Goal: Task Accomplishment & Management: Manage account settings

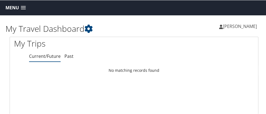
click at [24, 8] on span at bounding box center [23, 8] width 5 height 4
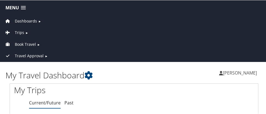
click at [23, 6] on span at bounding box center [23, 8] width 5 height 4
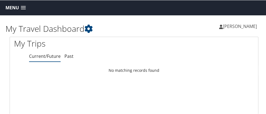
click at [240, 27] on span "[PERSON_NAME]" at bounding box center [240, 26] width 34 height 6
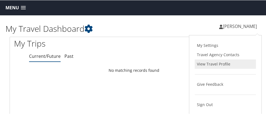
click at [210, 64] on link "View Travel Profile" at bounding box center [224, 63] width 61 height 9
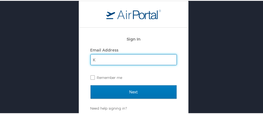
type input "[EMAIL_ADDRESS][DOMAIN_NAME]"
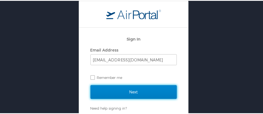
click at [135, 90] on input "Next" at bounding box center [134, 91] width 87 height 14
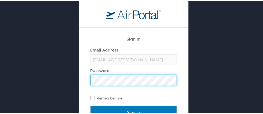
click at [91, 105] on input "Sign In" at bounding box center [134, 112] width 87 height 14
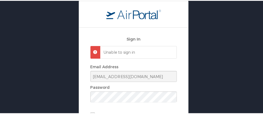
click at [133, 52] on p "Unable to sign in" at bounding box center [138, 51] width 68 height 5
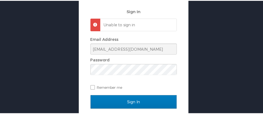
scroll to position [46, 0]
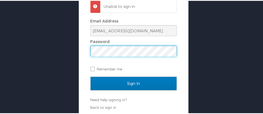
click at [74, 51] on div "Sign In Unable to sign in Email Address kbarri@lsuhsc.edu Password Remember me …" at bounding box center [134, 34] width 268 height 161
click at [91, 76] on input "Sign In" at bounding box center [134, 83] width 87 height 14
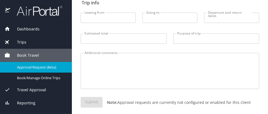
scroll to position [81, 0]
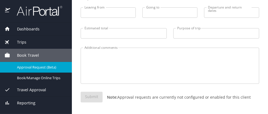
click at [19, 40] on span "Trips" at bounding box center [18, 42] width 16 height 6
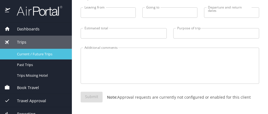
click at [21, 54] on span "Current / Future Trips" at bounding box center [41, 53] width 48 height 5
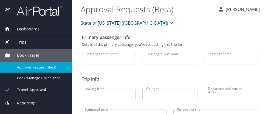
click at [241, 8] on p "[PERSON_NAME]" at bounding box center [242, 9] width 36 height 7
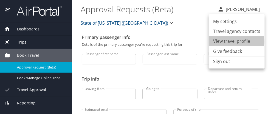
click at [228, 42] on li "View travel profile" at bounding box center [236, 41] width 56 height 10
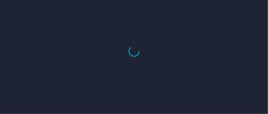
select select "US"
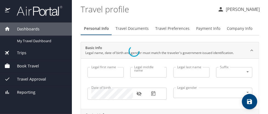
type input "Kendra"
type input "M"
type input "Barrier"
type input "Female"
type input "Byron"
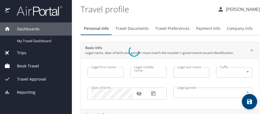
type input "Martin"
type input "(504) 616-3601"
select select "US"
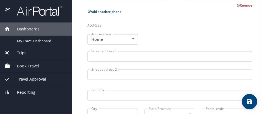
scroll to position [273, 0]
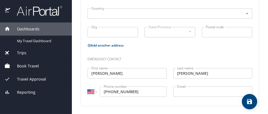
click at [26, 53] on div "Trips" at bounding box center [35, 53] width 63 height 6
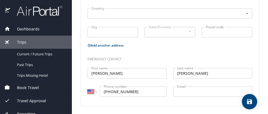
click at [26, 53] on span "Current / Future Trips" at bounding box center [41, 53] width 48 height 5
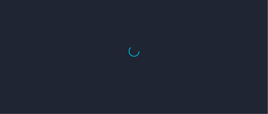
select select "US"
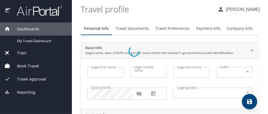
type input "Kendra"
type input "M"
type input "Barrier"
type input "Female"
type input "Byron"
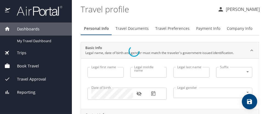
type input "Martin"
type input "(504) 616-3601"
select select "US"
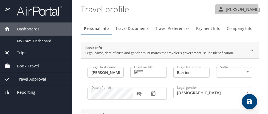
click at [220, 9] on icon "button" at bounding box center [220, 9] width 7 height 7
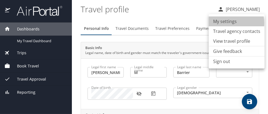
click at [225, 23] on li "My settings" at bounding box center [236, 21] width 56 height 10
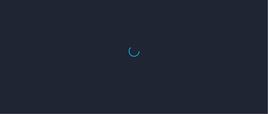
select select "US"
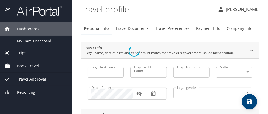
type input "[PERSON_NAME]"
type input "M"
type input "Barrier"
type input "[DEMOGRAPHIC_DATA]"
type input "Byron"
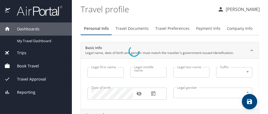
type input "Martin"
type input "(504) 616-3601"
select select "US"
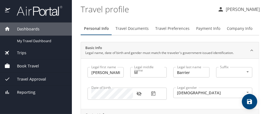
click at [20, 78] on span "Travel Approval" at bounding box center [28, 79] width 36 height 6
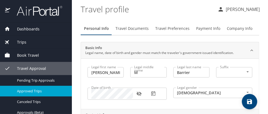
click at [43, 91] on span "Approved Trips" at bounding box center [41, 90] width 48 height 5
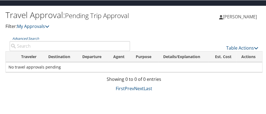
scroll to position [15, 0]
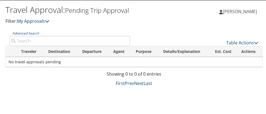
click at [48, 23] on icon at bounding box center [47, 21] width 4 height 4
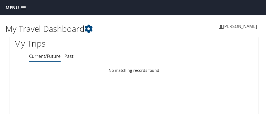
click at [23, 7] on span at bounding box center [23, 8] width 5 height 4
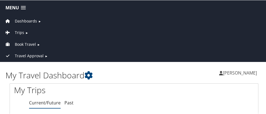
click at [22, 33] on span "Trips" at bounding box center [19, 32] width 9 height 6
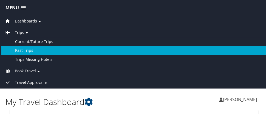
click at [25, 50] on link "Past Trips" at bounding box center [133, 50] width 265 height 9
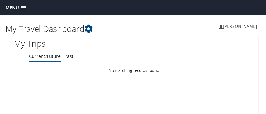
click at [7, 7] on span "Menu" at bounding box center [11, 7] width 13 height 5
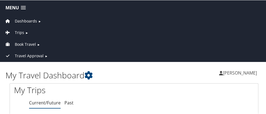
click at [233, 70] on span "[PERSON_NAME]" at bounding box center [240, 73] width 34 height 6
click at [22, 7] on span at bounding box center [23, 8] width 5 height 4
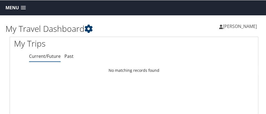
click at [90, 28] on icon at bounding box center [88, 28] width 8 height 8
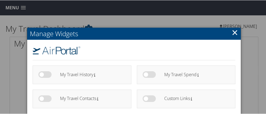
click at [232, 30] on link "×" at bounding box center [234, 32] width 6 height 11
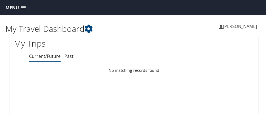
click at [36, 55] on link "Current/Future" at bounding box center [44, 56] width 31 height 6
click at [228, 28] on span "[PERSON_NAME]" at bounding box center [240, 26] width 34 height 6
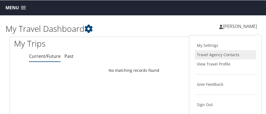
click at [212, 54] on link "Travel Agency Contacts" at bounding box center [224, 54] width 61 height 9
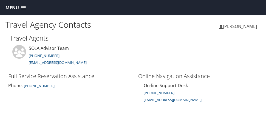
click at [226, 26] on span "[PERSON_NAME]" at bounding box center [240, 26] width 34 height 6
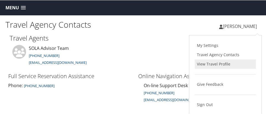
click at [205, 62] on link "View Travel Profile" at bounding box center [224, 63] width 61 height 9
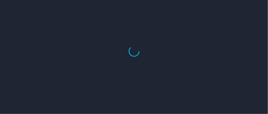
select select "US"
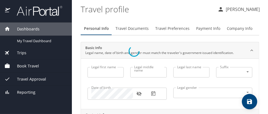
type input "[PERSON_NAME]"
type input "M"
type input "Barrier"
type input "[DEMOGRAPHIC_DATA]"
type input "[PERSON_NAME]"
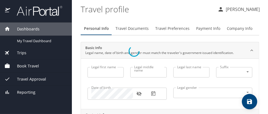
type input "[PERSON_NAME]"
type input "[PHONE_NUMBER]"
select select "US"
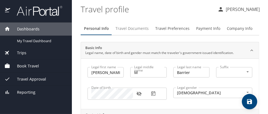
click at [129, 30] on span "Travel Documents" at bounding box center [131, 28] width 33 height 7
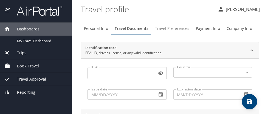
click at [172, 30] on span "Travel Preferences" at bounding box center [172, 28] width 34 height 7
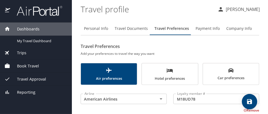
click at [19, 91] on span "Reporting" at bounding box center [22, 92] width 25 height 6
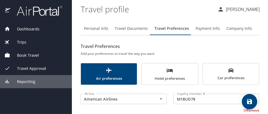
click at [20, 54] on span "Book Travel" at bounding box center [24, 55] width 29 height 6
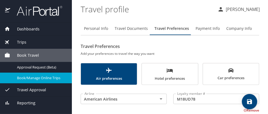
click at [28, 79] on span "Book/Manage Online Trips" at bounding box center [41, 77] width 48 height 5
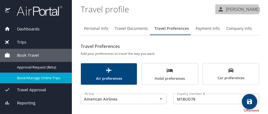
click at [232, 10] on p "[PERSON_NAME]" at bounding box center [242, 9] width 36 height 7
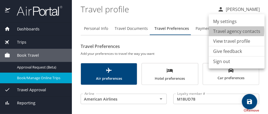
click at [223, 31] on li "Travel agency contacts" at bounding box center [236, 31] width 56 height 10
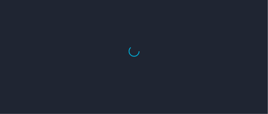
select select "US"
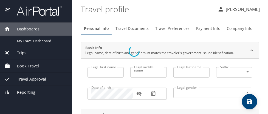
type input "[PERSON_NAME]"
type input "M"
type input "Barrier"
type input "[DEMOGRAPHIC_DATA]"
type input "[PERSON_NAME]"
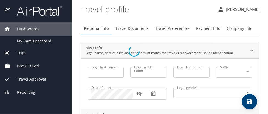
type input "[PERSON_NAME]"
type input "[PHONE_NUMBER]"
select select "US"
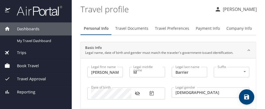
click at [25, 92] on span "Reporting" at bounding box center [22, 92] width 25 height 6
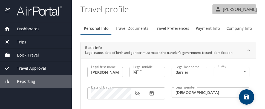
click at [234, 12] on p "[PERSON_NAME]" at bounding box center [239, 9] width 36 height 7
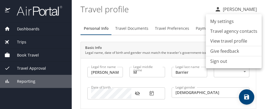
click at [196, 14] on div at bounding box center [132, 54] width 265 height 109
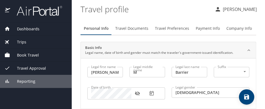
click at [28, 56] on span "Book Travel" at bounding box center [24, 55] width 29 height 6
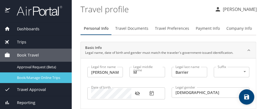
click at [42, 79] on span "Book/Manage Online Trips" at bounding box center [41, 77] width 48 height 5
